Goal: Transaction & Acquisition: Purchase product/service

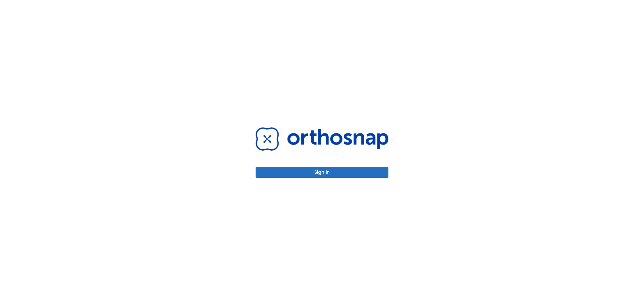
click at [315, 172] on button "Sign in" at bounding box center [321, 172] width 133 height 11
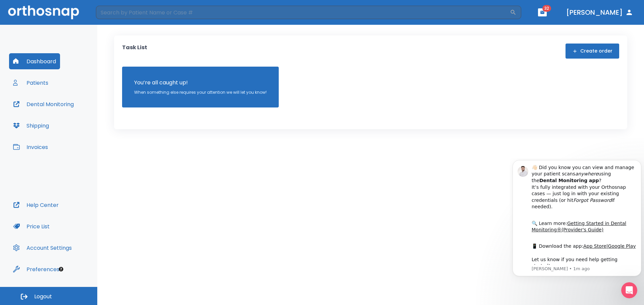
click at [48, 151] on button "Invoices" at bounding box center [30, 147] width 43 height 16
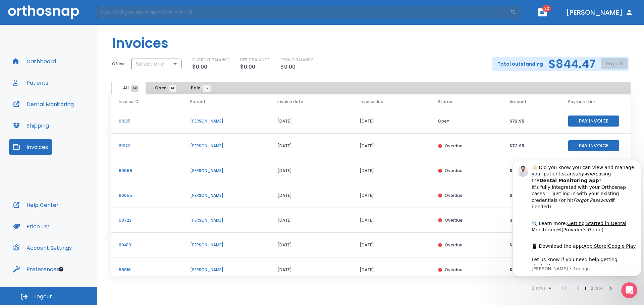
click at [504, 294] on div "10 rows 1 - 10 of 50" at bounding box center [371, 288] width 520 height 13
click at [540, 270] on p "[PERSON_NAME] • 1m ago" at bounding box center [583, 269] width 105 height 6
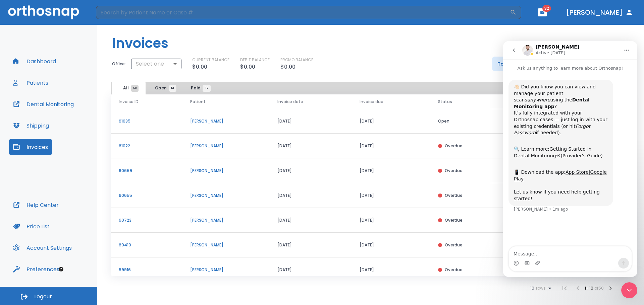
click at [507, 290] on div "10 rows 1 - 10 of 50" at bounding box center [371, 288] width 520 height 13
click at [497, 284] on div "10 rows 1 - 10 of 50" at bounding box center [371, 288] width 520 height 13
click at [496, 284] on div "10 rows 1 - 10 of 50" at bounding box center [371, 288] width 520 height 13
click at [464, 50] on header "Invoices" at bounding box center [370, 41] width 546 height 32
click at [463, 49] on header "Invoices" at bounding box center [370, 41] width 546 height 32
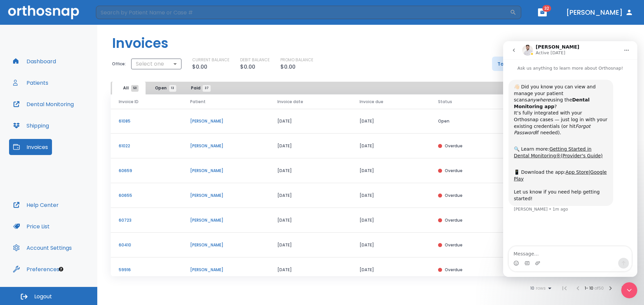
click at [514, 49] on icon "go back" at bounding box center [513, 50] width 5 height 5
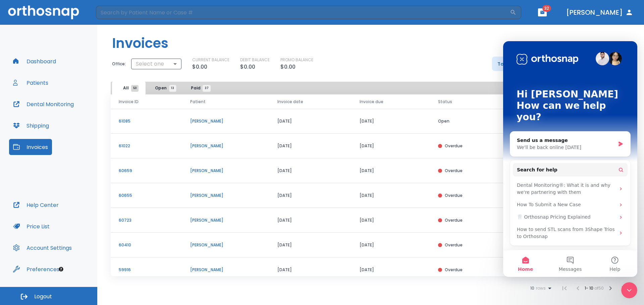
click at [521, 58] on img "Intercom messenger" at bounding box center [547, 59] width 62 height 11
click at [628, 291] on icon "Close Intercom Messenger" at bounding box center [629, 290] width 5 height 3
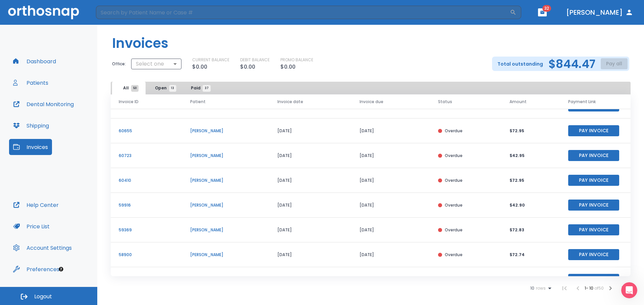
scroll to position [81, 0]
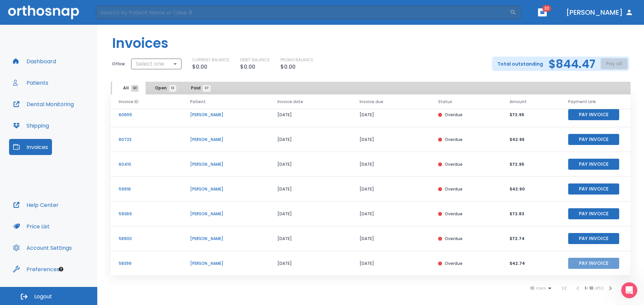
click at [582, 262] on button "Pay Invoice" at bounding box center [593, 263] width 51 height 11
click at [529, 63] on p "Total outstanding" at bounding box center [520, 64] width 46 height 8
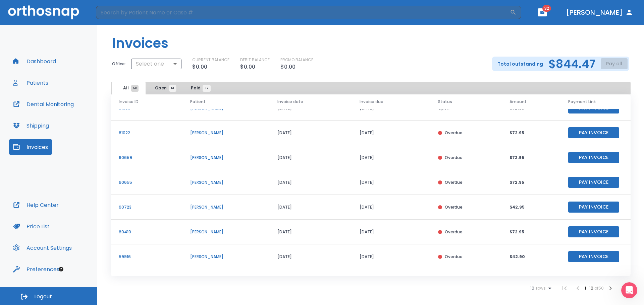
scroll to position [0, 0]
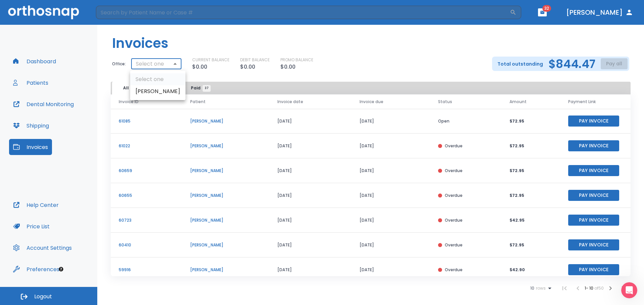
click at [173, 63] on body "​ 32 [PERSON_NAME] Dashboard Patients Dental Monitoring Shipping Invoices Help …" at bounding box center [322, 152] width 644 height 305
click at [155, 94] on li "[PERSON_NAME]" at bounding box center [157, 91] width 55 height 12
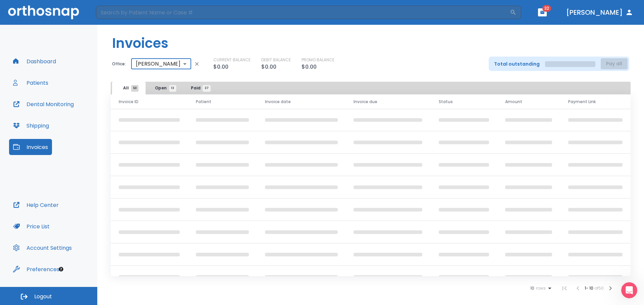
type input "2712"
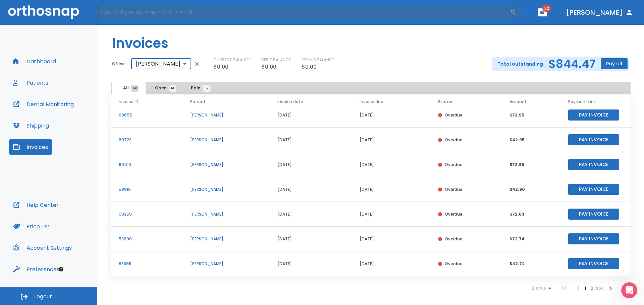
scroll to position [81, 0]
click at [609, 62] on button "Pay all" at bounding box center [613, 63] width 27 height 11
click at [597, 77] on li "Pay by CC or Bank account" at bounding box center [606, 80] width 67 height 17
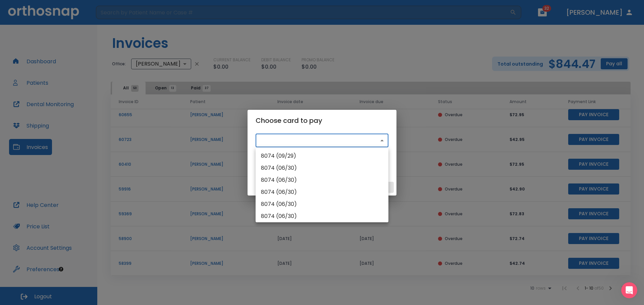
click at [359, 140] on body "​ 32 [PERSON_NAME] Dashboard Patients Dental Monitoring Shipping Invoices Help …" at bounding box center [322, 152] width 644 height 305
click at [344, 152] on li "8074 (09/29)" at bounding box center [321, 156] width 133 height 12
type input "src_1Rv7KCHMfdBZStQ1WQsv1MXN"
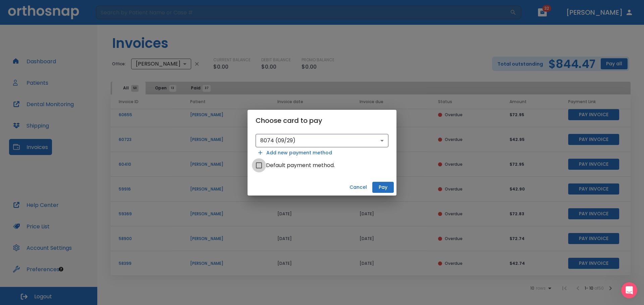
click at [263, 165] on input "Default payment method." at bounding box center [259, 166] width 14 height 14
checkbox input "true"
click at [388, 190] on button "Pay" at bounding box center [382, 187] width 21 height 11
click at [448, 18] on div "Choose card to pay 8074 (09/29) src_1Rv7KCHMfdBZStQ1WQsv1MXN ​ Add new payment …" at bounding box center [322, 152] width 644 height 305
click at [355, 185] on button "Cancel" at bounding box center [358, 187] width 23 height 11
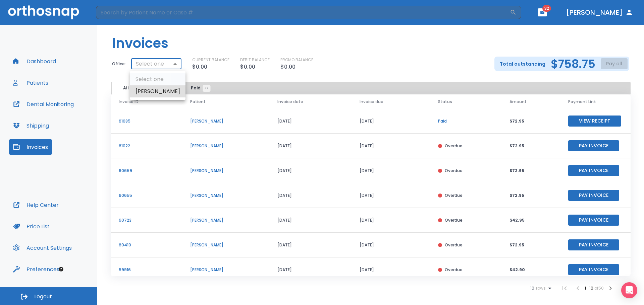
click at [174, 64] on body "​ 32 [PERSON_NAME] Dashboard Patients Dental Monitoring Shipping Invoices Help …" at bounding box center [322, 152] width 644 height 305
drag, startPoint x: 157, startPoint y: 91, endPoint x: 148, endPoint y: 88, distance: 8.6
click at [157, 91] on li "Julie Coe" at bounding box center [157, 91] width 55 height 12
type input "2712"
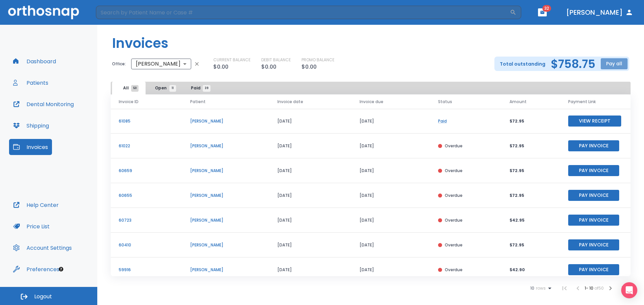
click at [611, 64] on button "Pay all" at bounding box center [613, 63] width 27 height 11
click at [596, 84] on li "Pay by CC or Bank account" at bounding box center [606, 80] width 67 height 17
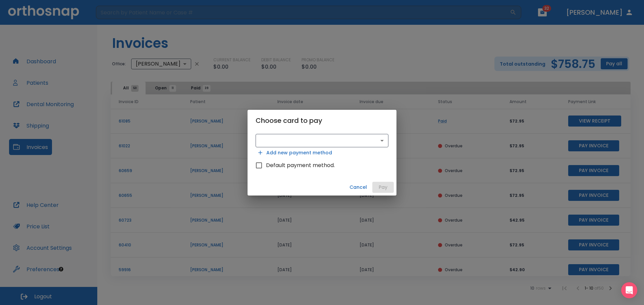
click at [255, 169] on input "Default payment method." at bounding box center [259, 166] width 14 height 14
checkbox input "true"
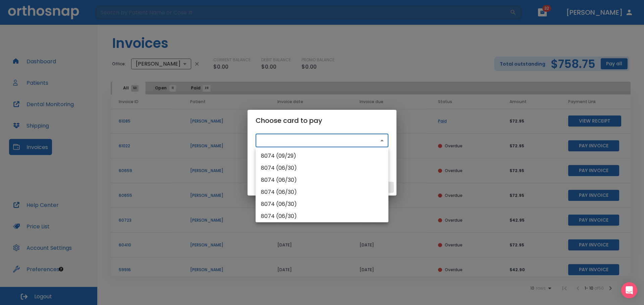
click at [322, 140] on body "​ 32 Dr. Coe Dashboard Patients Dental Monitoring Shipping Invoices Help Center…" at bounding box center [322, 152] width 644 height 305
click at [313, 152] on li "8074 (09/29)" at bounding box center [321, 156] width 133 height 12
type input "src_1Rv7KCHMfdBZStQ1WQsv1MXN"
checkbox input "false"
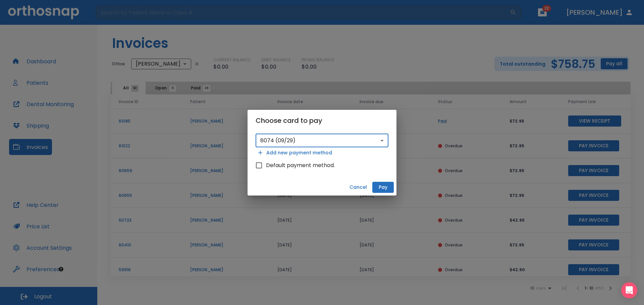
click at [386, 189] on button "Pay" at bounding box center [382, 187] width 21 height 11
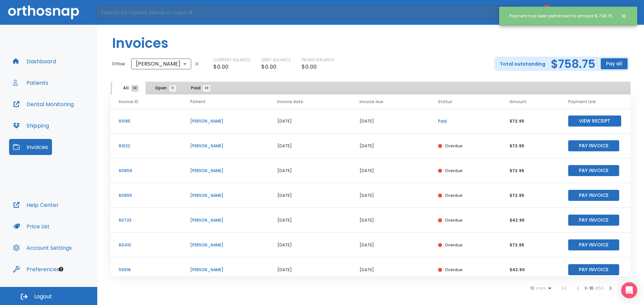
click at [621, 16] on icon "Close notification" at bounding box center [623, 16] width 7 height 7
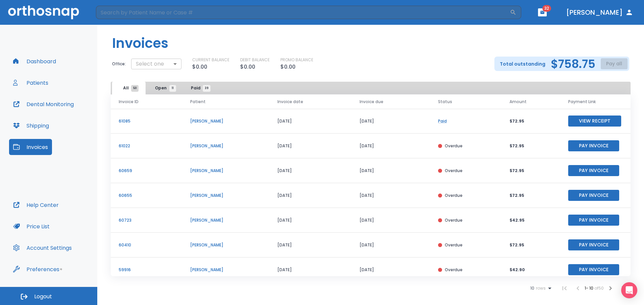
click at [176, 65] on body "​ 32 [PERSON_NAME] Dashboard Patients Dental Monitoring Shipping Invoices Help …" at bounding box center [322, 152] width 644 height 305
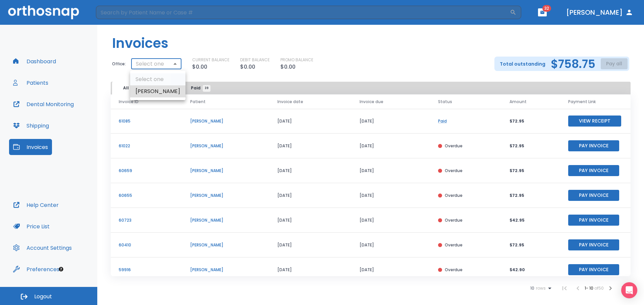
click at [166, 95] on li "[PERSON_NAME]" at bounding box center [157, 91] width 55 height 12
type input "2712"
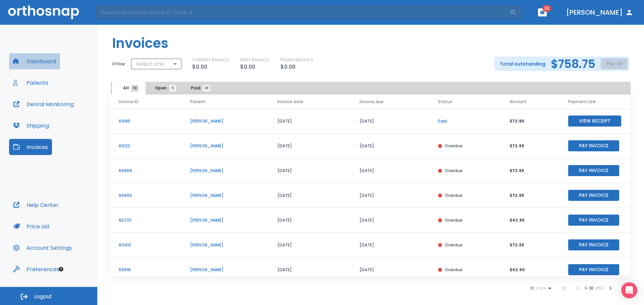
click at [42, 60] on button "Dashboard" at bounding box center [34, 61] width 51 height 16
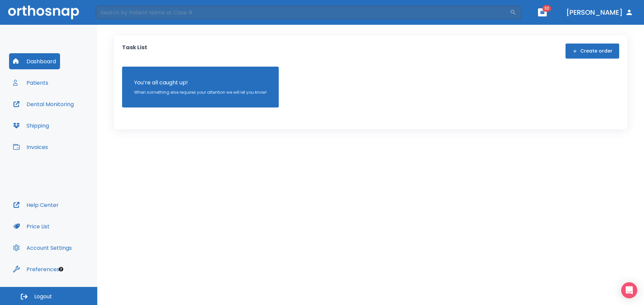
click at [37, 147] on button "Invoices" at bounding box center [30, 147] width 43 height 16
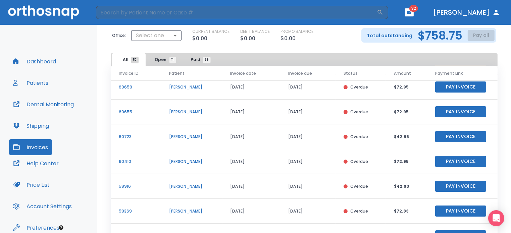
scroll to position [80, 0]
click at [161, 60] on span "Open 11" at bounding box center [164, 60] width 18 height 6
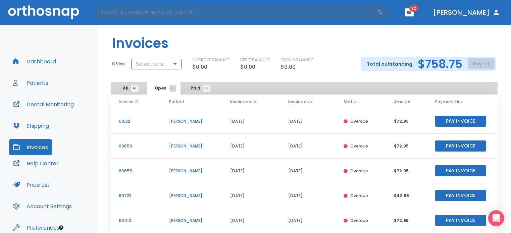
click at [195, 87] on span "Paid 39" at bounding box center [199, 88] width 16 height 6
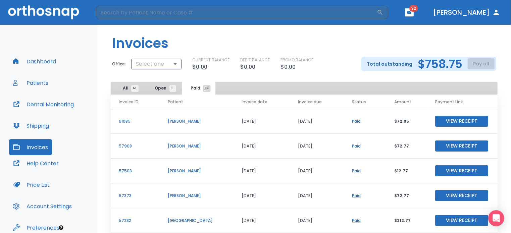
click at [455, 195] on button "View Receipt" at bounding box center [461, 195] width 53 height 11
click at [352, 194] on link "Paid" at bounding box center [356, 196] width 9 height 6
click at [480, 11] on button "[PERSON_NAME]" at bounding box center [466, 12] width 72 height 12
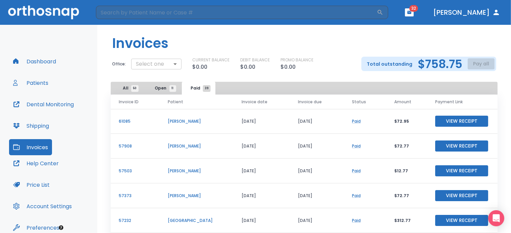
click at [176, 61] on body "​ 32 Dr. Coe Dashboard Patients Dental Monitoring Shipping Invoices Help Center…" at bounding box center [255, 116] width 511 height 233
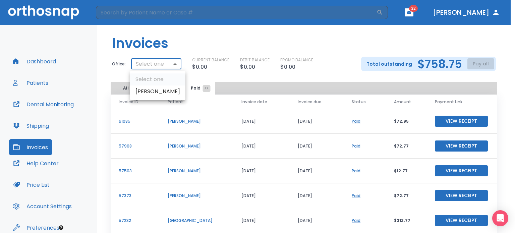
drag, startPoint x: 163, startPoint y: 88, endPoint x: 160, endPoint y: 89, distance: 3.6
click at [163, 88] on li "[PERSON_NAME]" at bounding box center [157, 91] width 55 height 12
type input "2712"
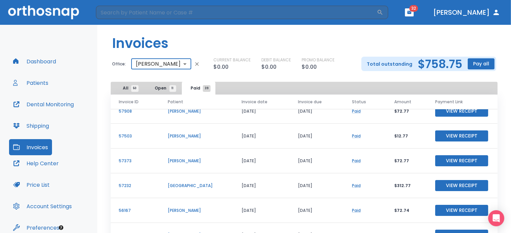
scroll to position [34, 0]
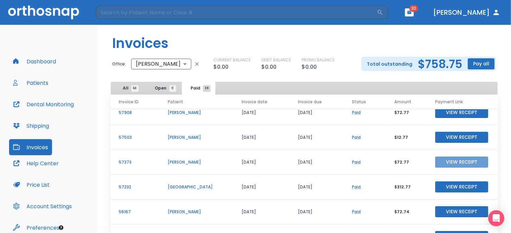
click at [441, 163] on button "View Receipt" at bounding box center [461, 162] width 53 height 11
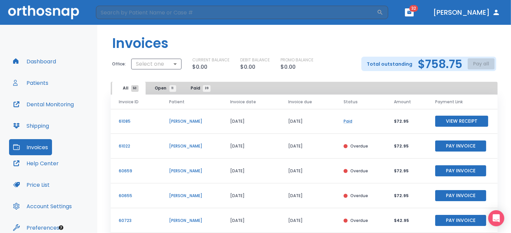
click at [196, 88] on span "Paid 39" at bounding box center [199, 88] width 16 height 6
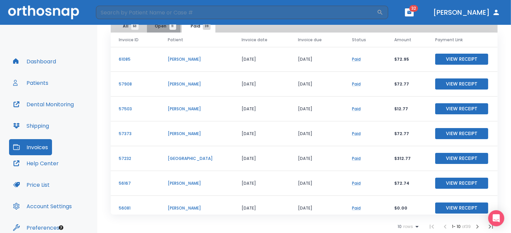
click at [163, 26] on span "Open 11" at bounding box center [164, 26] width 18 height 6
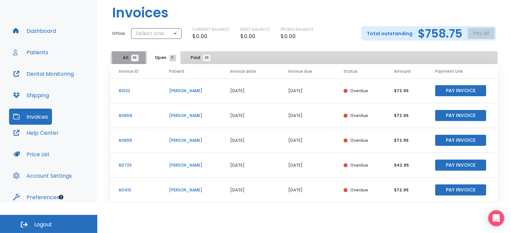
click at [124, 57] on span "All 50" at bounding box center [129, 58] width 12 height 6
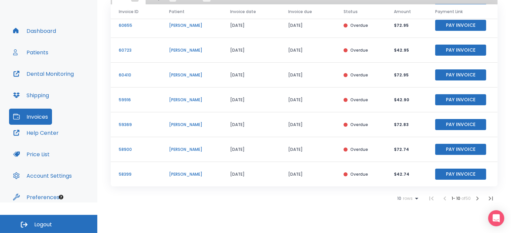
scroll to position [62, 0]
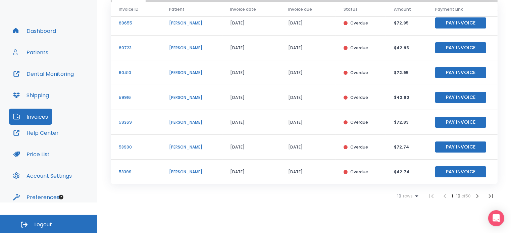
click at [476, 194] on icon "button" at bounding box center [477, 196] width 2 height 4
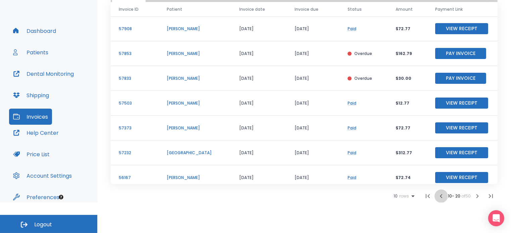
click at [437, 195] on icon "button" at bounding box center [441, 196] width 8 height 8
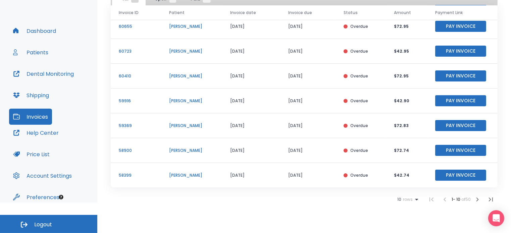
scroll to position [62, 0]
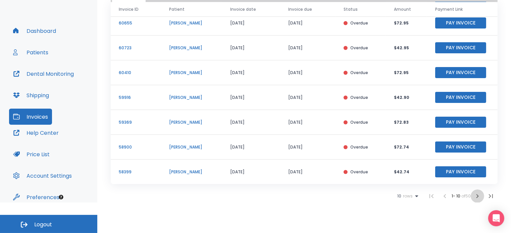
click at [473, 195] on icon "button" at bounding box center [477, 196] width 8 height 8
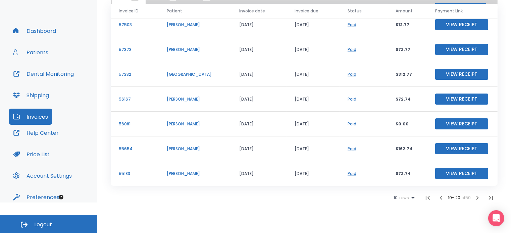
scroll to position [62, 0]
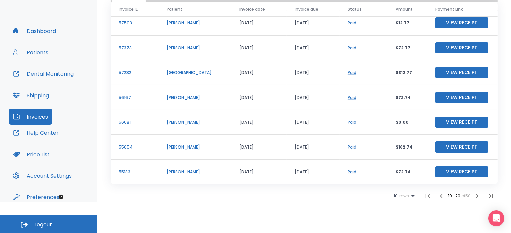
click at [437, 196] on icon "button" at bounding box center [441, 196] width 8 height 8
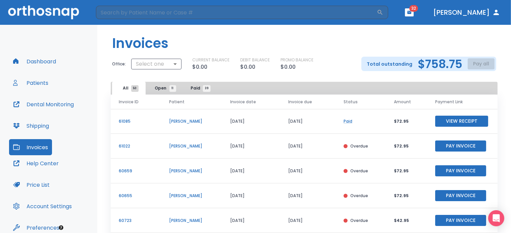
click at [418, 10] on span "32" at bounding box center [413, 8] width 9 height 7
click at [411, 12] on icon "button" at bounding box center [409, 12] width 4 height 3
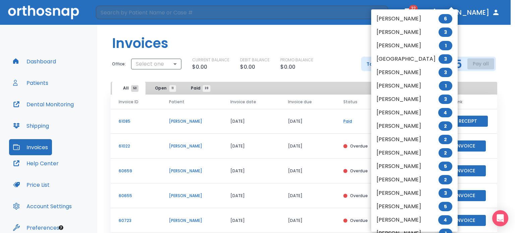
click at [461, 29] on div at bounding box center [257, 116] width 515 height 233
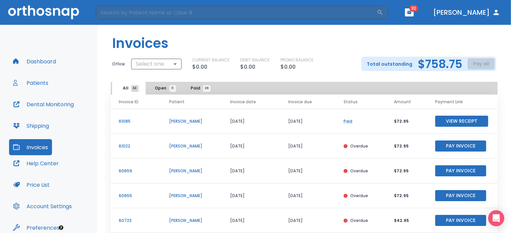
click at [418, 10] on span "32" at bounding box center [413, 8] width 9 height 7
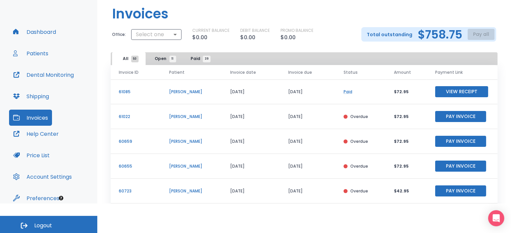
scroll to position [31, 0]
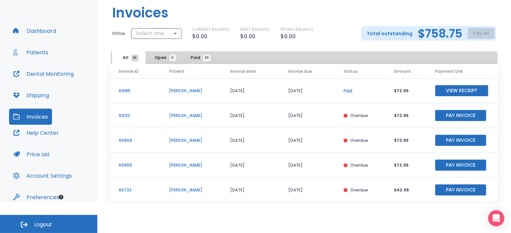
click at [48, 134] on button "Help Center" at bounding box center [36, 133] width 54 height 16
click at [41, 28] on button "Dashboard" at bounding box center [34, 31] width 51 height 16
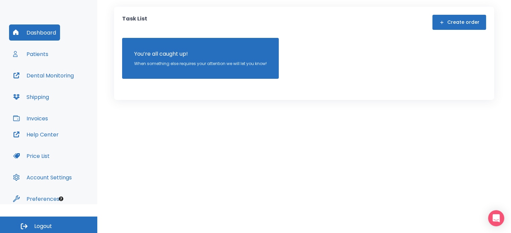
scroll to position [31, 0]
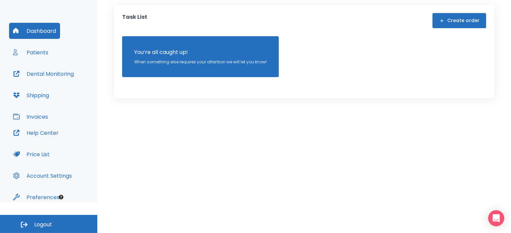
click at [32, 119] on button "Invoices" at bounding box center [30, 117] width 43 height 16
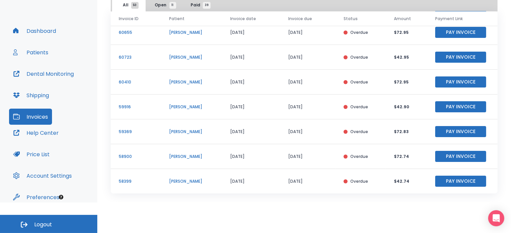
scroll to position [62, 0]
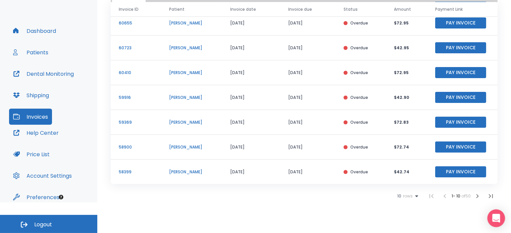
click at [495, 218] on icon "Open Intercom Messenger" at bounding box center [496, 218] width 8 height 9
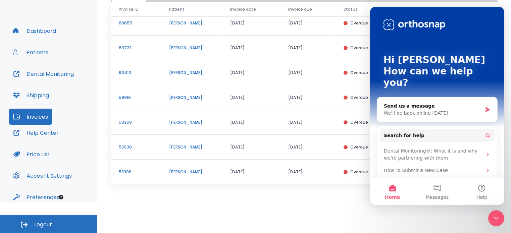
scroll to position [0, 0]
click at [276, 185] on div "Invoice ID Patient Invoice date Invoice due Status Amount Payment Link 61085 Va…" at bounding box center [304, 102] width 386 height 201
click at [438, 193] on button "Messages" at bounding box center [436, 191] width 45 height 27
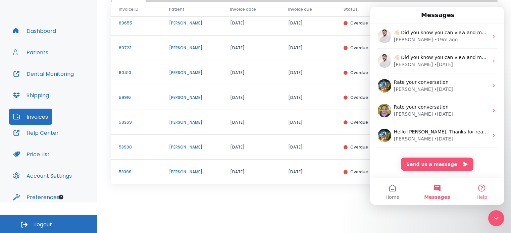
click at [478, 189] on button "Help" at bounding box center [481, 191] width 45 height 27
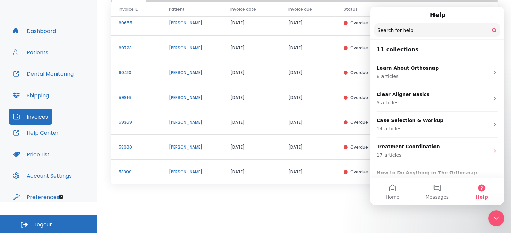
click at [296, 184] on div "Invoice ID Patient Invoice date Invoice due Status Amount Payment Link 61085 Va…" at bounding box center [304, 102] width 386 height 201
click at [150, 195] on div "10 rows 1 - 10 of 50" at bounding box center [304, 195] width 386 height 13
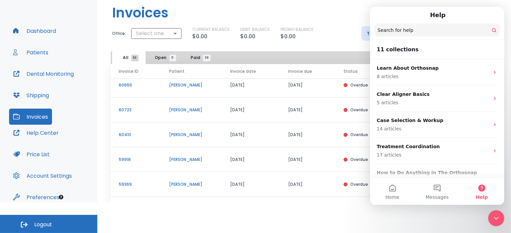
click at [328, 35] on div "CURRENT BALANCE $0.00 DEBIT BALANCE $0.00 PROMO BALANCE $0.00" at bounding box center [271, 33] width 158 height 14
drag, startPoint x: 493, startPoint y: 211, endPoint x: 979, endPoint y: 420, distance: 530.0
click at [493, 211] on div "Close Intercom Messenger" at bounding box center [495, 218] width 16 height 16
